Goal: Communication & Community: Ask a question

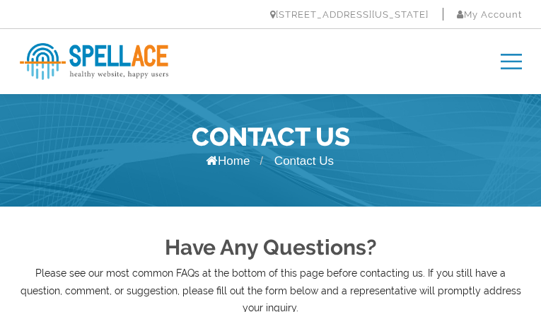
type input "CPuvliVwB"
type input "bezudoxexih334@gmail.com"
type input "vOekBkNSmm"
type input "ZUEojOMZUgwosy"
